Goal: Task Accomplishment & Management: Manage account settings

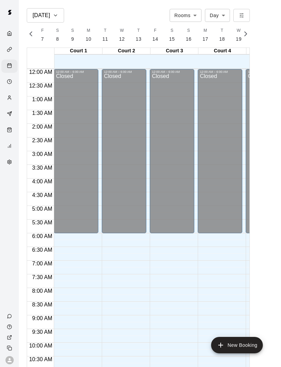
scroll to position [329, 0]
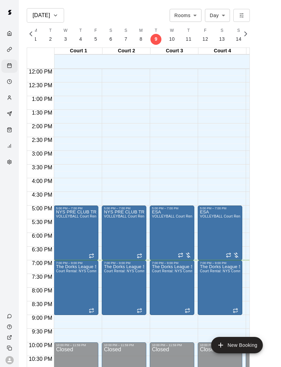
click at [61, 290] on img "edit" at bounding box center [63, 289] width 8 height 8
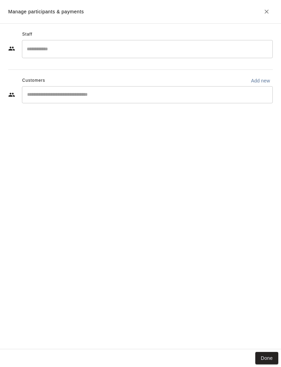
click at [265, 354] on button "Done" at bounding box center [266, 358] width 23 height 13
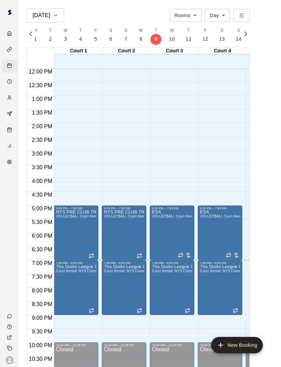
click at [114, 290] on img "edit" at bounding box center [111, 289] width 8 height 8
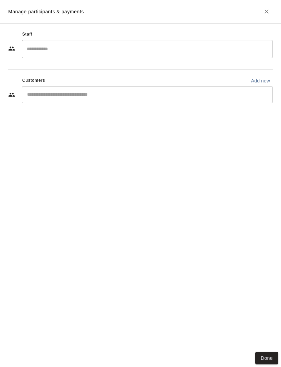
click at [269, 352] on button "Done" at bounding box center [266, 358] width 23 height 13
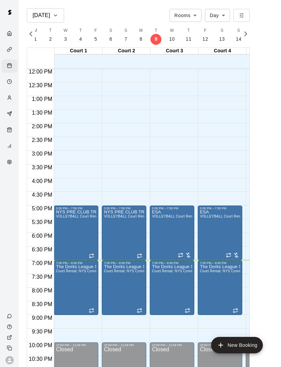
click at [177, 288] on div at bounding box center [140, 183] width 281 height 367
click at [158, 290] on img "edit" at bounding box center [159, 289] width 8 height 8
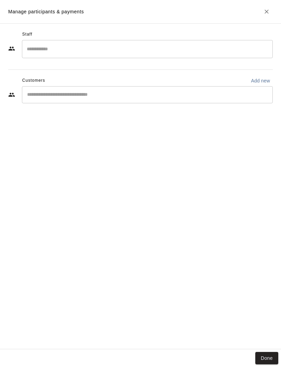
click at [271, 354] on button "Done" at bounding box center [266, 358] width 23 height 13
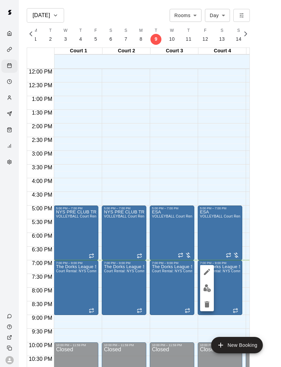
click at [205, 289] on img "edit" at bounding box center [207, 289] width 8 height 8
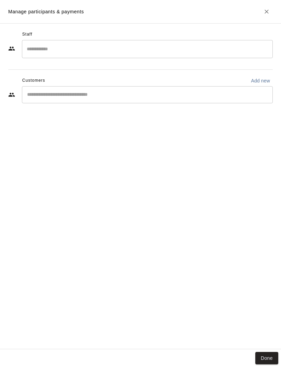
click at [267, 352] on button "Done" at bounding box center [266, 358] width 23 height 13
